Goal: Use online tool/utility: Utilize a website feature to perform a specific function

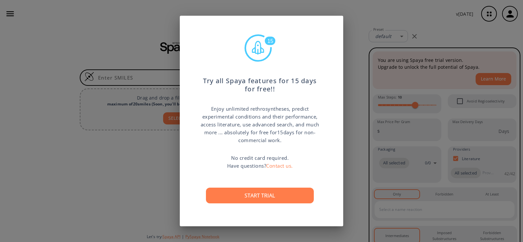
click at [369, 53] on div "15 Try all Spaya features for 15 days for free!! Enjoy unlimited rethrosynthese…" at bounding box center [261, 121] width 523 height 242
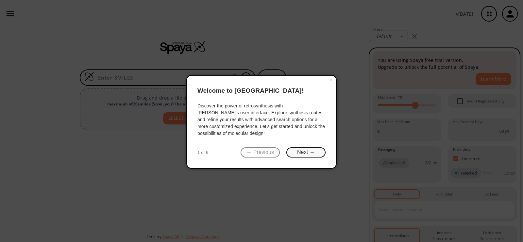
click at [298, 152] on button "Next →" at bounding box center [305, 152] width 39 height 10
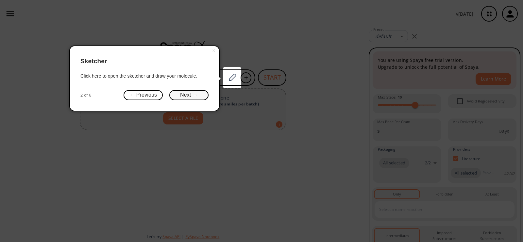
click at [199, 94] on button "Next →" at bounding box center [188, 95] width 39 height 10
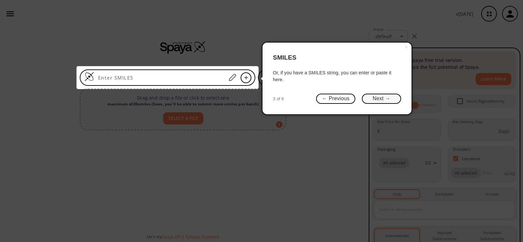
click at [379, 98] on button "Next →" at bounding box center [381, 99] width 39 height 10
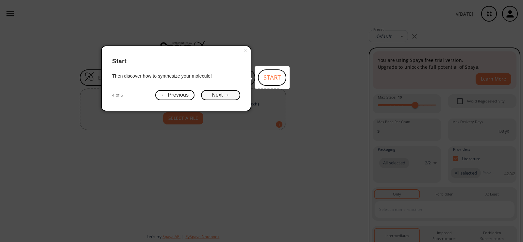
click at [226, 91] on button "Next →" at bounding box center [220, 95] width 39 height 10
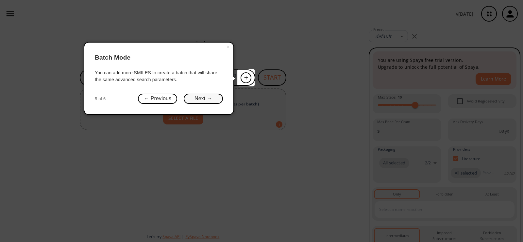
click at [205, 100] on button "Next →" at bounding box center [203, 99] width 39 height 10
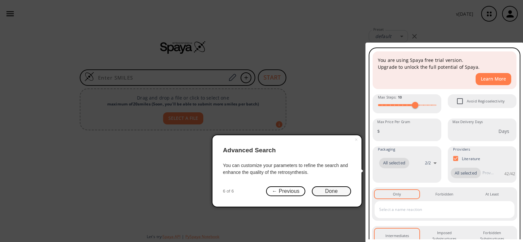
click at [326, 190] on button "Done" at bounding box center [331, 191] width 39 height 10
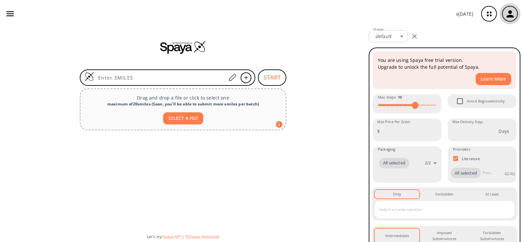
click at [511, 17] on icon "button" at bounding box center [510, 13] width 7 height 7
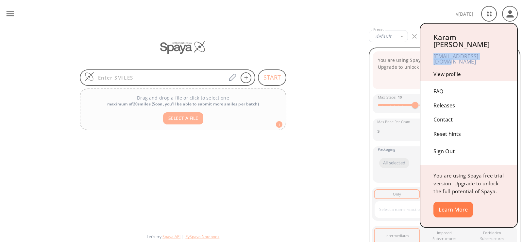
drag, startPoint x: 433, startPoint y: 50, endPoint x: 495, endPoint y: 54, distance: 62.6
click at [495, 54] on div "[PERSON_NAME] [EMAIL_ADDRESS][DOMAIN_NAME] View profile" at bounding box center [469, 53] width 97 height 58
click at [491, 58] on div "[PERSON_NAME] [EMAIL_ADDRESS][DOMAIN_NAME] View profile" at bounding box center [469, 53] width 97 height 58
drag, startPoint x: 504, startPoint y: 48, endPoint x: 434, endPoint y: 51, distance: 69.7
click at [434, 51] on div "[EMAIL_ADDRESS][DOMAIN_NAME]" at bounding box center [469, 59] width 71 height 22
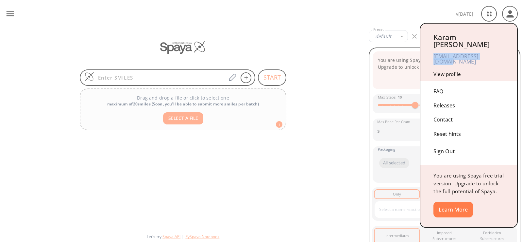
copy div "[EMAIL_ADDRESS][DOMAIN_NAME]"
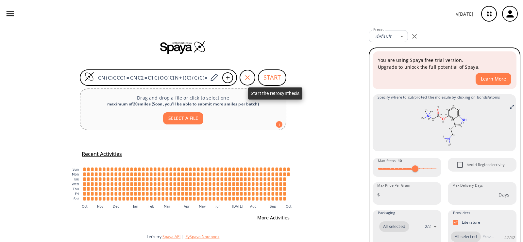
click at [275, 79] on button "START" at bounding box center [272, 77] width 28 height 16
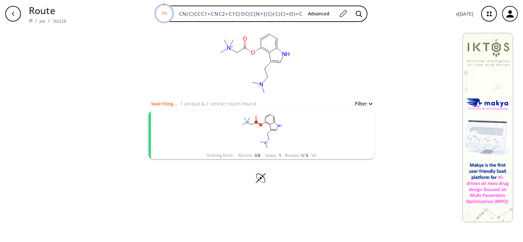
click at [250, 133] on rect "clusters" at bounding box center [262, 131] width 170 height 41
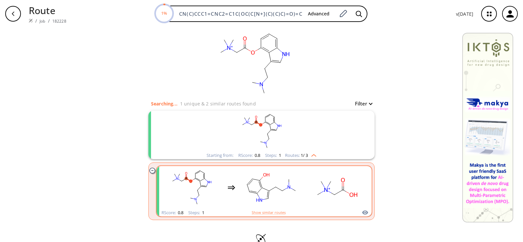
click at [273, 184] on ellipse "clusters" at bounding box center [275, 186] width 5 height 5
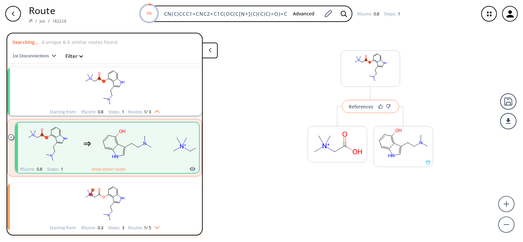
click at [368, 110] on button "References" at bounding box center [370, 106] width 57 height 13
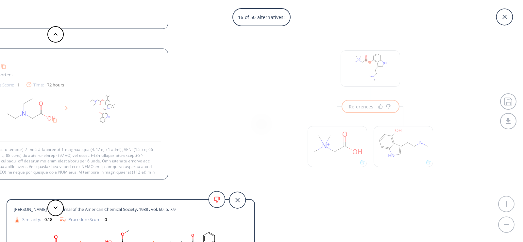
scroll to position [17, 0]
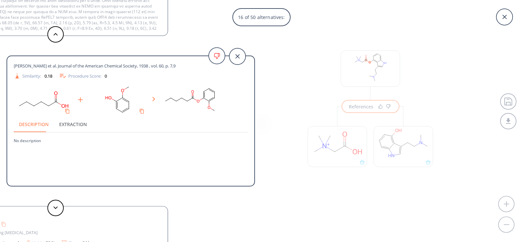
click at [356, 197] on div "16 of 50 alternatives: Esterification Reference: US20240269113A1_C00164 3-(2-(D…" at bounding box center [261, 121] width 523 height 242
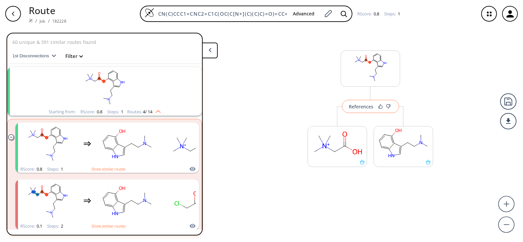
click at [369, 110] on button "References" at bounding box center [370, 106] width 57 height 13
